Goal: Information Seeking & Learning: Check status

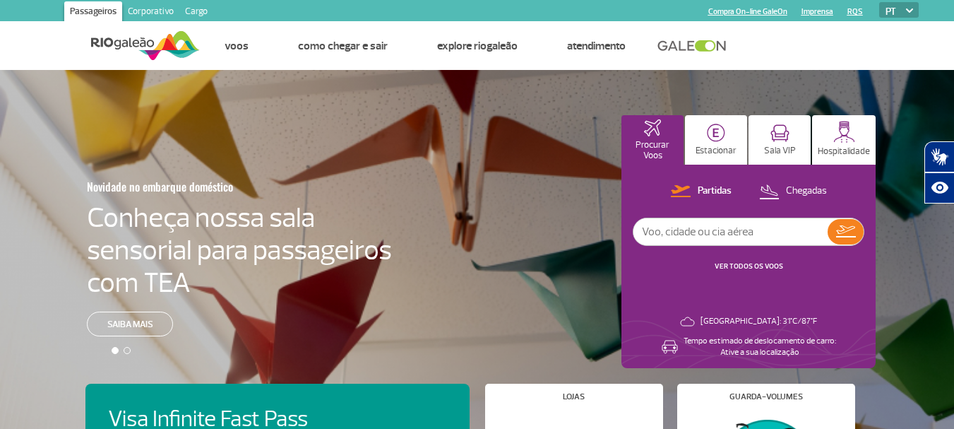
click at [521, 173] on div at bounding box center [482, 272] width 965 height 405
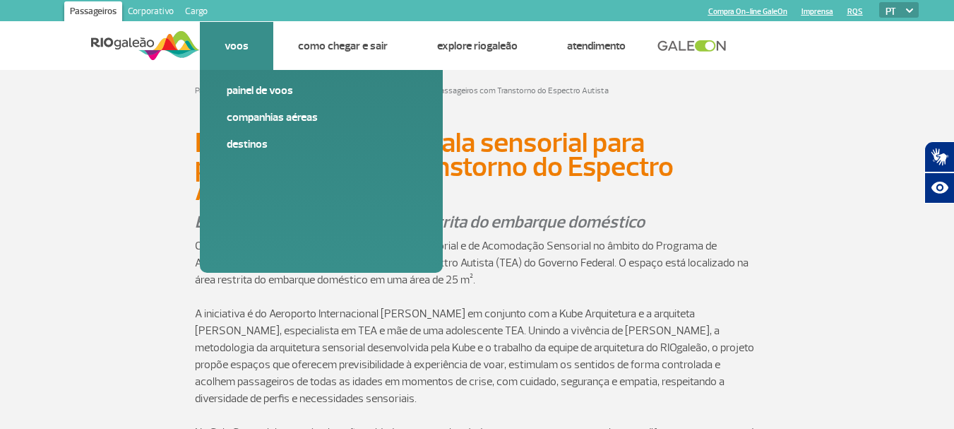
click at [235, 51] on link "Voos" at bounding box center [237, 46] width 24 height 14
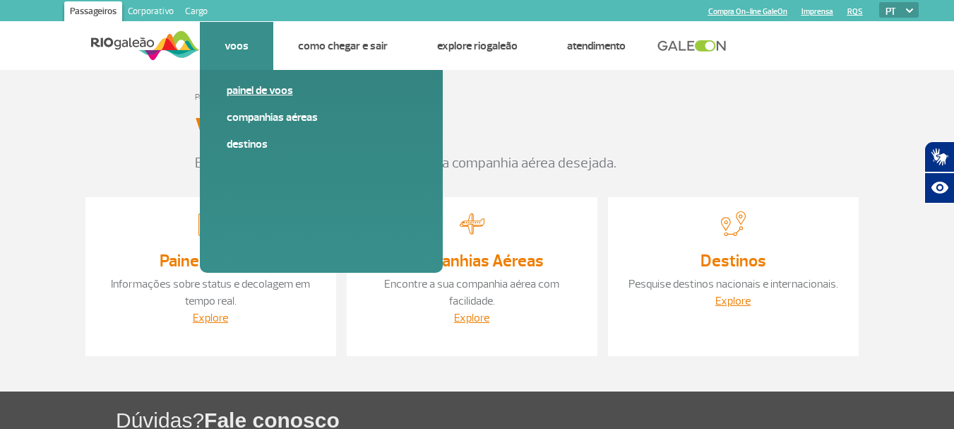
click at [244, 93] on link "Painel de voos" at bounding box center [321, 91] width 189 height 16
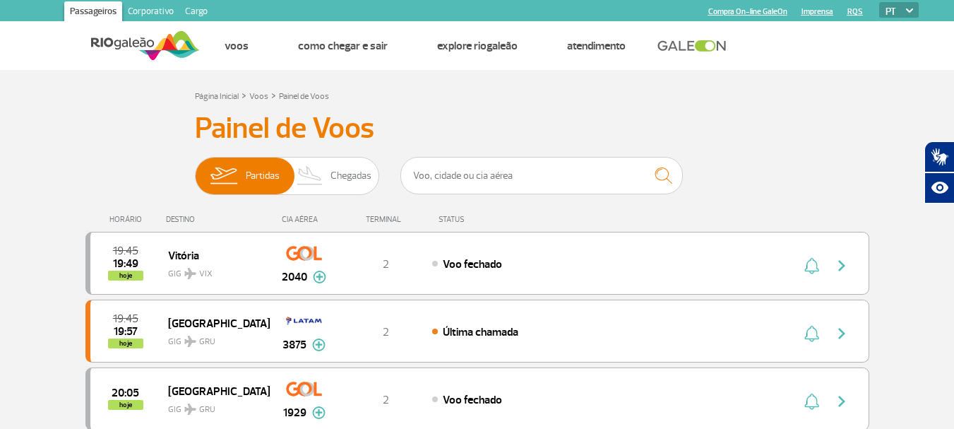
scroll to position [71, 0]
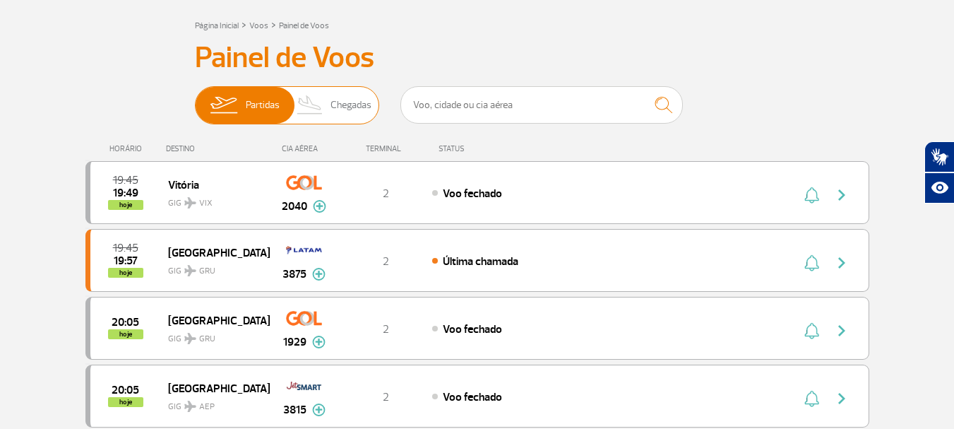
click at [329, 105] on img at bounding box center [311, 105] width 42 height 37
click at [195, 98] on input "Partidas Chegadas" at bounding box center [195, 98] width 0 height 0
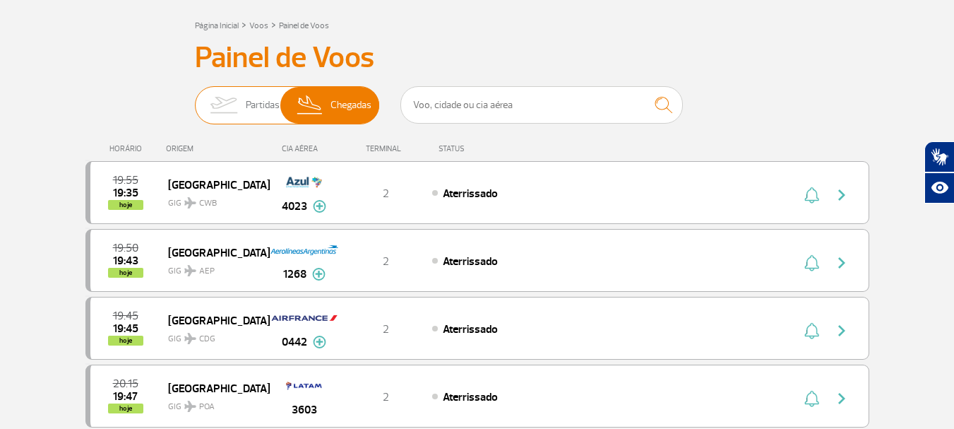
click at [239, 102] on img at bounding box center [223, 105] width 45 height 37
click at [195, 98] on input "Partidas Chegadas" at bounding box center [195, 98] width 0 height 0
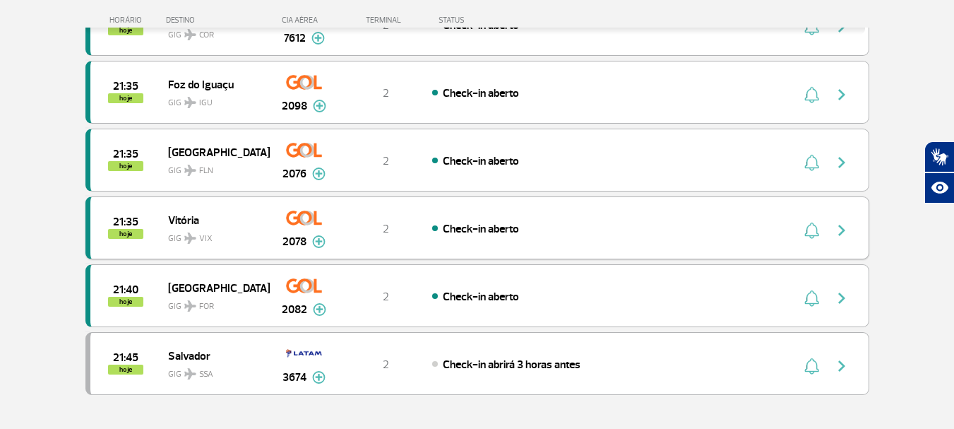
scroll to position [1272, 0]
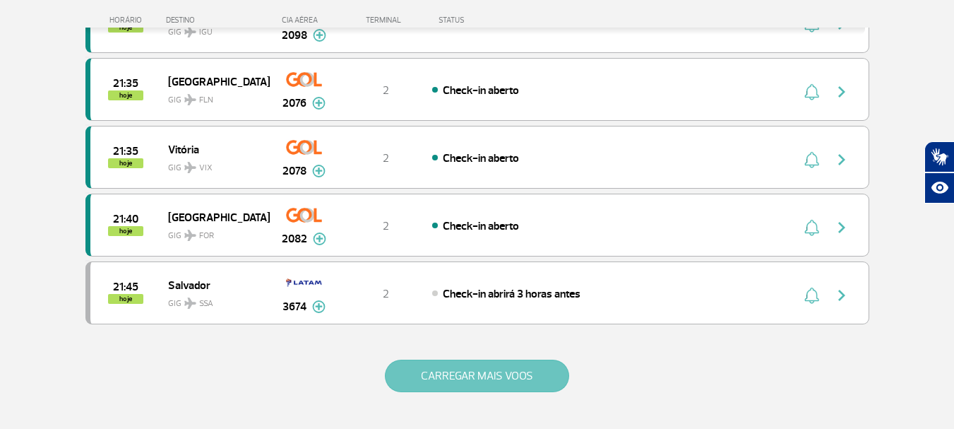
click at [452, 381] on button "CARREGAR MAIS VOOS" at bounding box center [477, 376] width 184 height 32
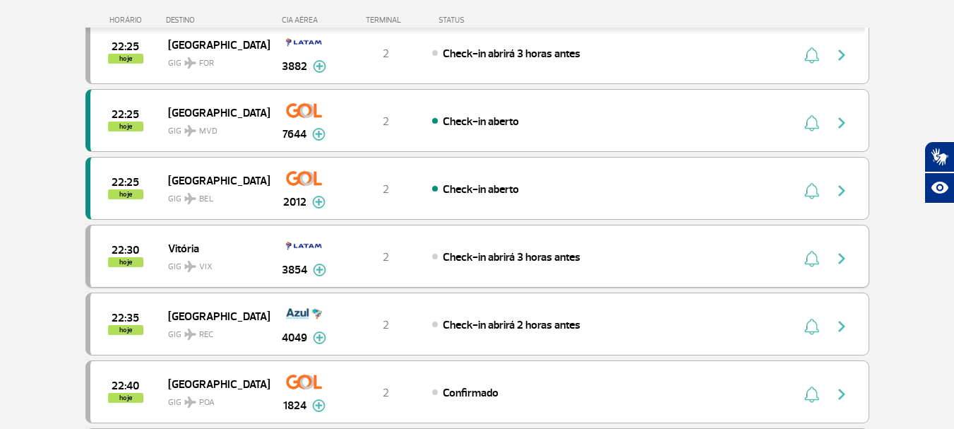
scroll to position [2260, 0]
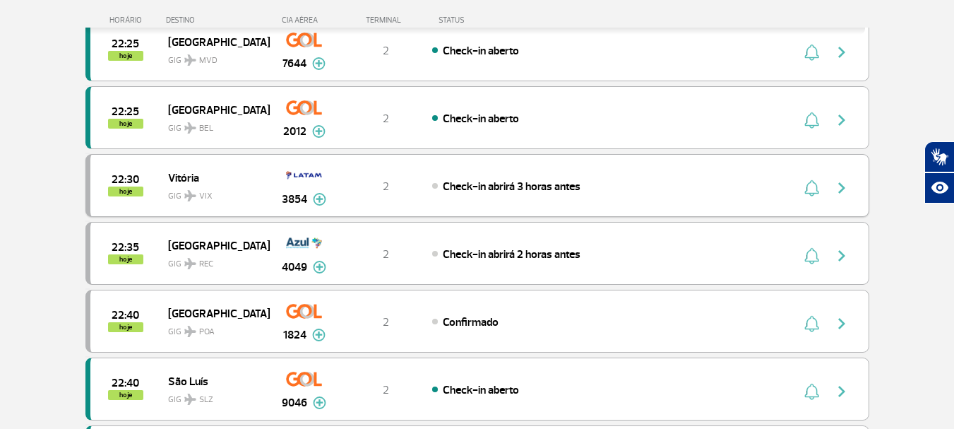
click at [840, 186] on img "button" at bounding box center [842, 187] width 17 height 17
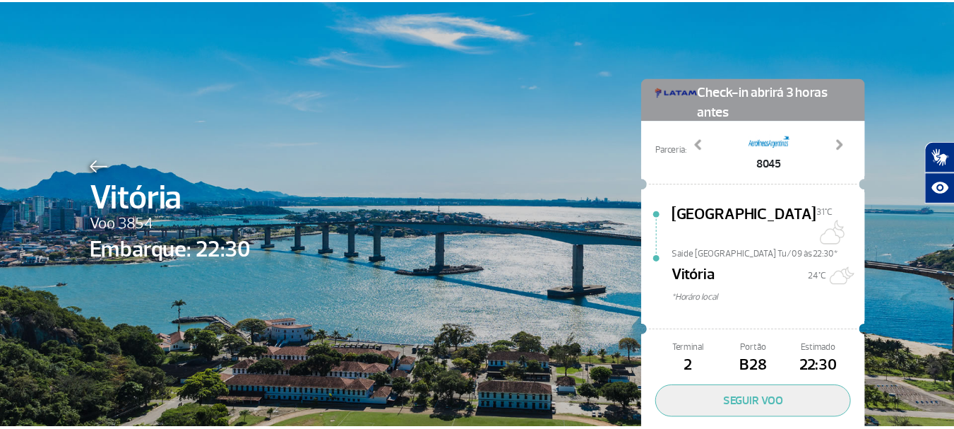
scroll to position [65, 0]
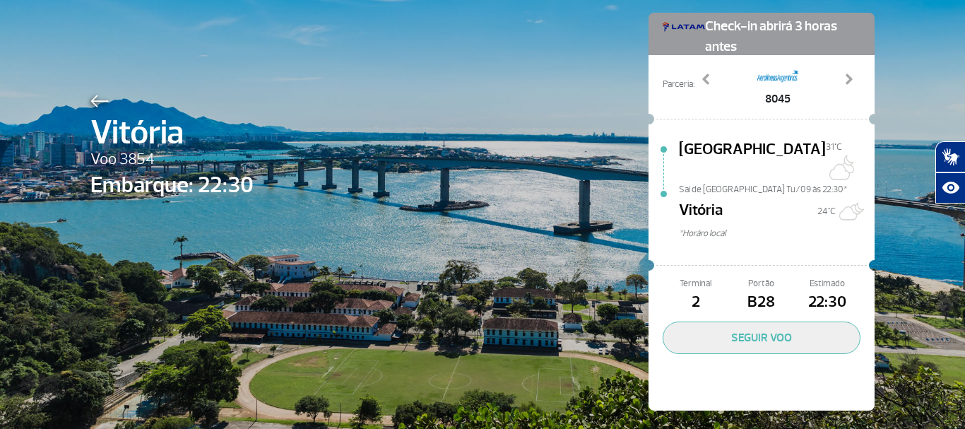
click at [559, 124] on div "Vitória Voo 3854 Embarque: 22:30 Check-in abrirá 3 horas antes Parceria: 8027 8…" at bounding box center [482, 190] width 805 height 511
click at [281, 121] on div "Vitória Voo 3854 Embarque: 22:30 Check-in abrirá 3 horas antes Parceria: 8027 8…" at bounding box center [482, 190] width 805 height 511
click at [96, 100] on img at bounding box center [99, 101] width 18 height 13
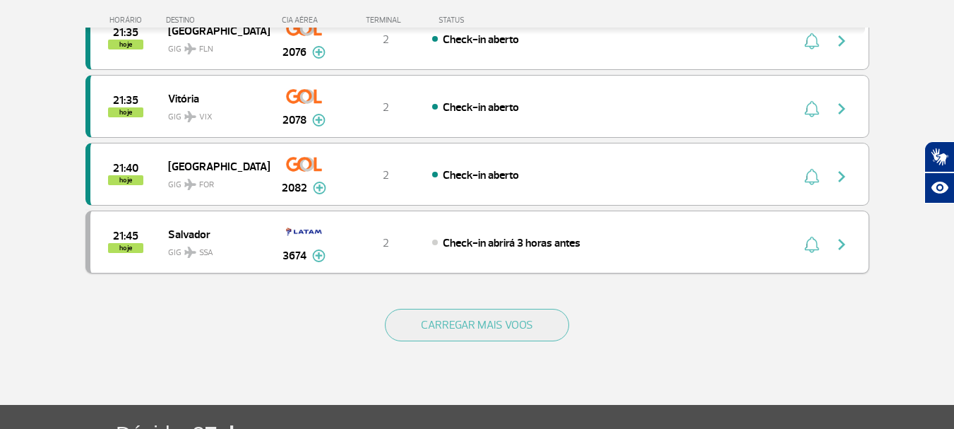
scroll to position [1413, 0]
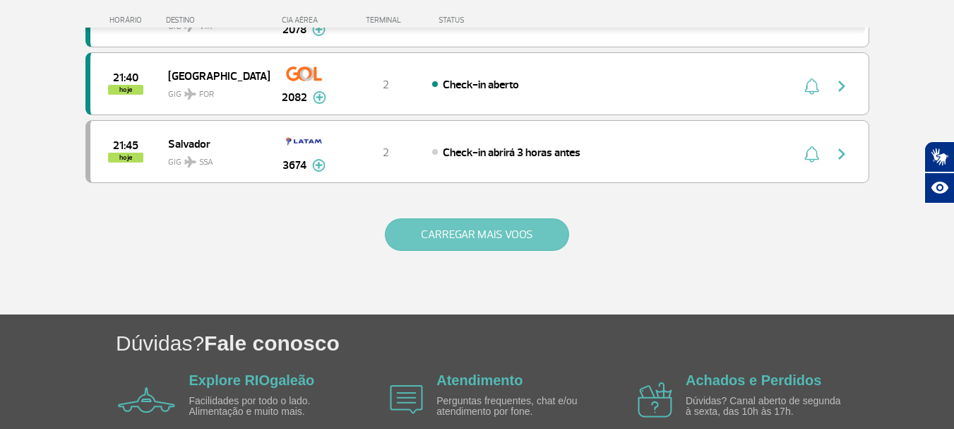
click at [429, 232] on button "CARREGAR MAIS VOOS" at bounding box center [477, 234] width 184 height 32
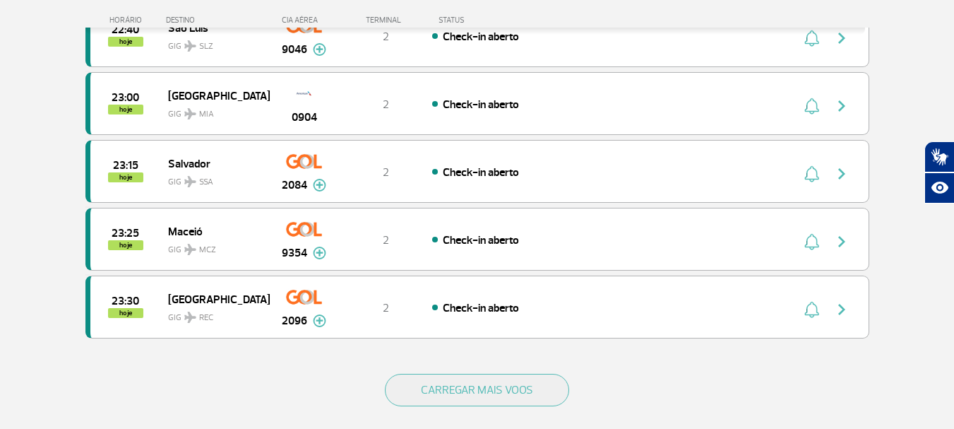
scroll to position [2684, 0]
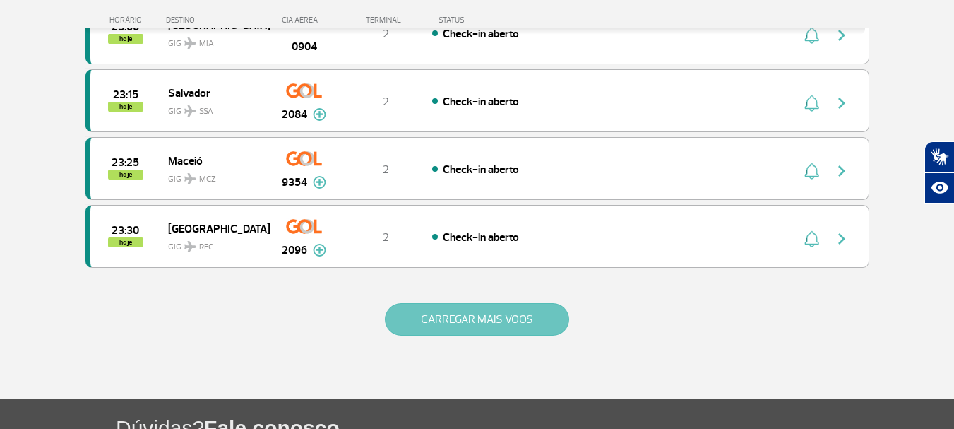
click at [462, 307] on button "CARREGAR MAIS VOOS" at bounding box center [477, 319] width 184 height 32
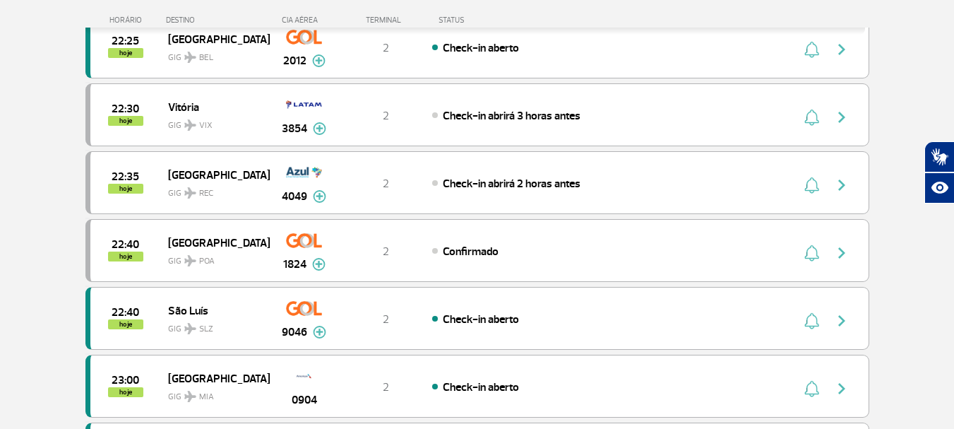
scroll to position [2260, 0]
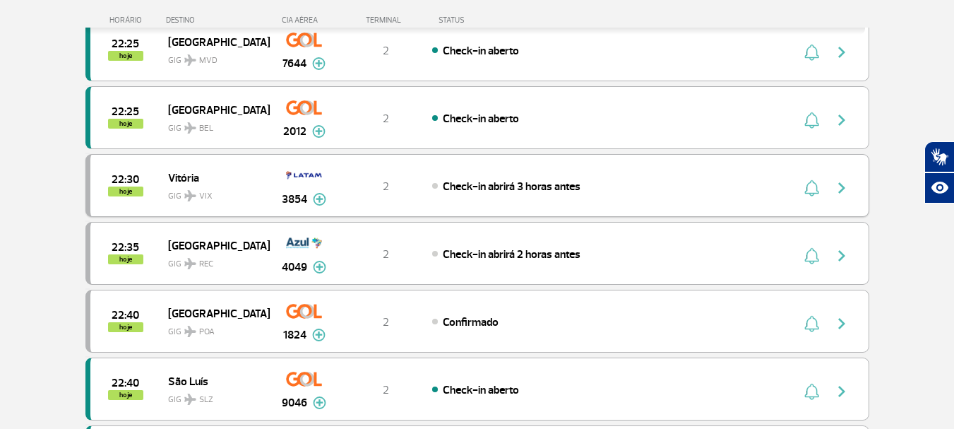
click at [838, 188] on img "button" at bounding box center [842, 187] width 17 height 17
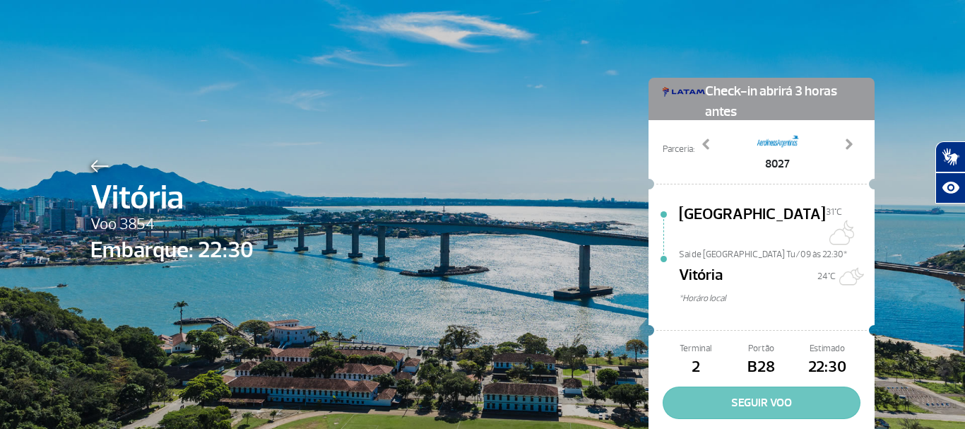
click at [723, 387] on button "SEGUIR VOO" at bounding box center [762, 402] width 198 height 32
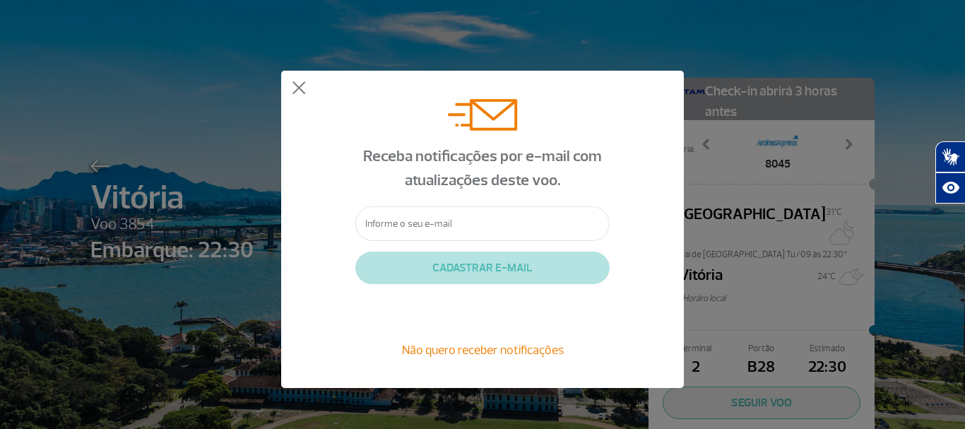
click at [557, 347] on span "Não quero receber notificações" at bounding box center [483, 350] width 162 height 16
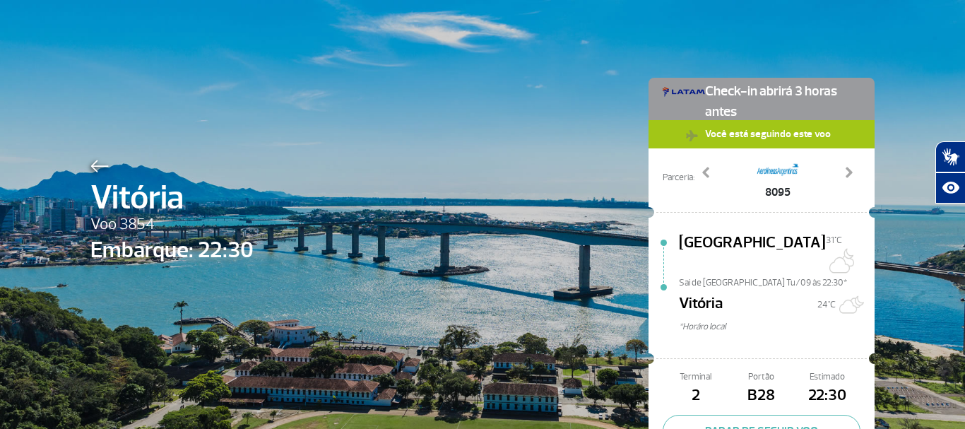
click at [90, 164] on img at bounding box center [99, 166] width 18 height 13
